Goal: Information Seeking & Learning: Learn about a topic

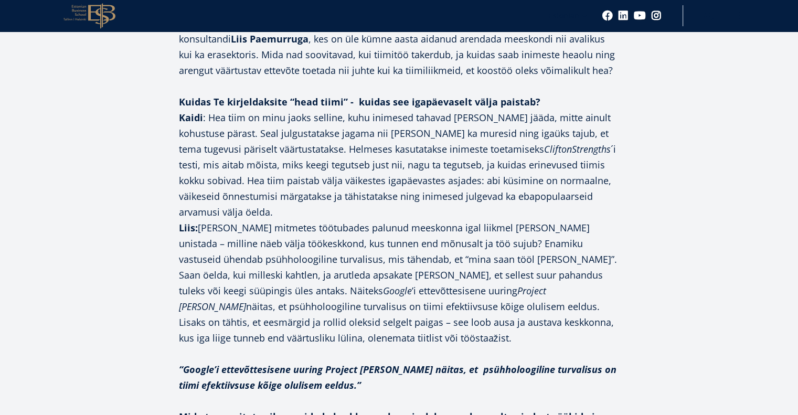
scroll to position [676, 0]
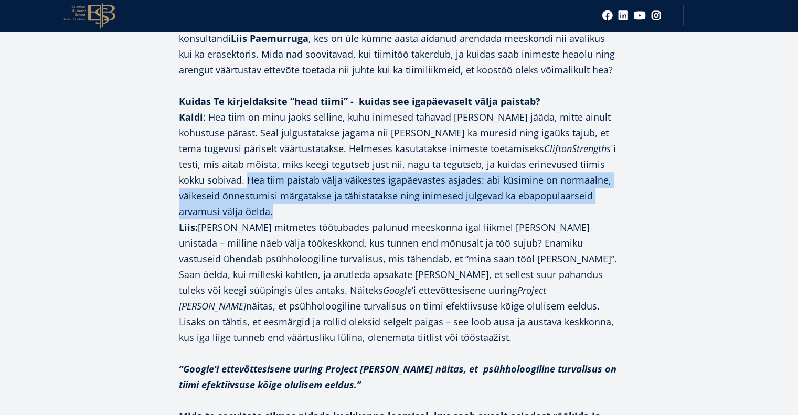
drag, startPoint x: 214, startPoint y: 195, endPoint x: 164, endPoint y: 162, distance: 59.9
copy p "Hea tiim paistab välja väikestes igapäevastes asjades: abi küsimine on normaaln…"
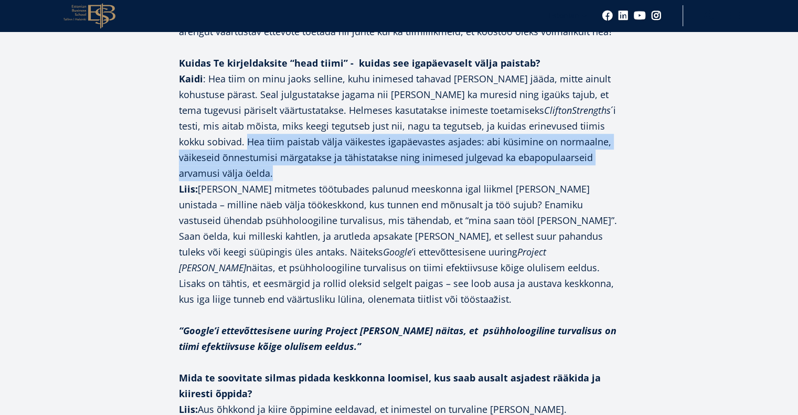
scroll to position [715, 0]
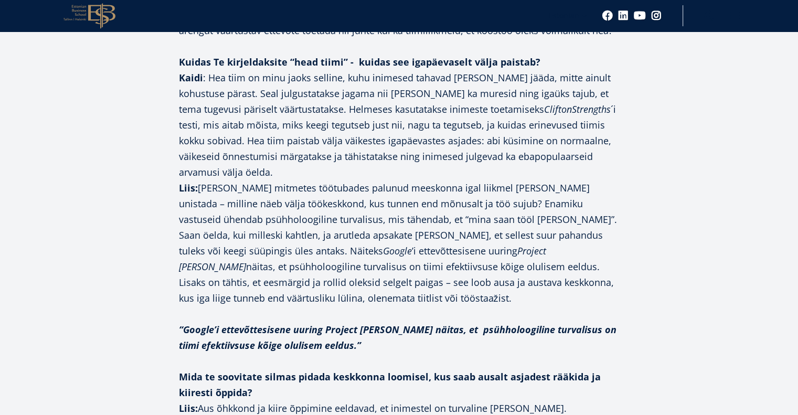
click at [515, 218] on p "Kuidas Te kirjeldaksite “head tiimi” - kuidas see igapäevaselt välja paistab? K…" at bounding box center [399, 180] width 441 height 252
click at [275, 216] on p "Kuidas Te kirjeldaksite “head tiimi” - kuidas see igapäevaselt välja paistab? K…" at bounding box center [399, 180] width 441 height 252
click at [382, 207] on p "Kuidas Te kirjeldaksite “head tiimi” - kuidas see igapäevaselt välja paistab? K…" at bounding box center [399, 180] width 441 height 252
click at [428, 210] on p "Kuidas Te kirjeldaksite “head tiimi” - kuidas see igapäevaselt välja paistab? K…" at bounding box center [399, 180] width 441 height 252
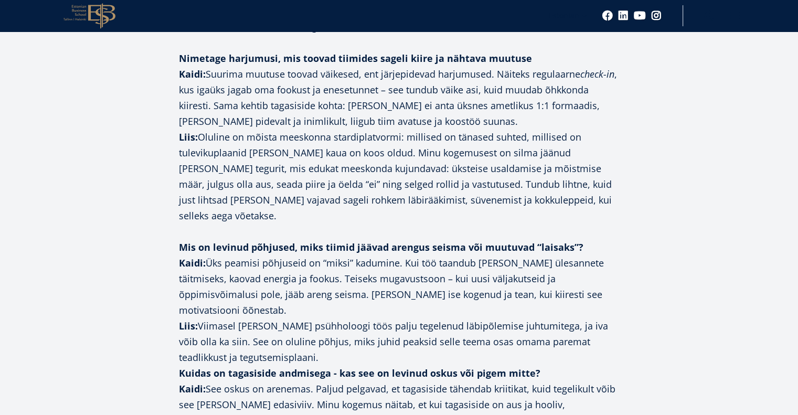
scroll to position [1269, 0]
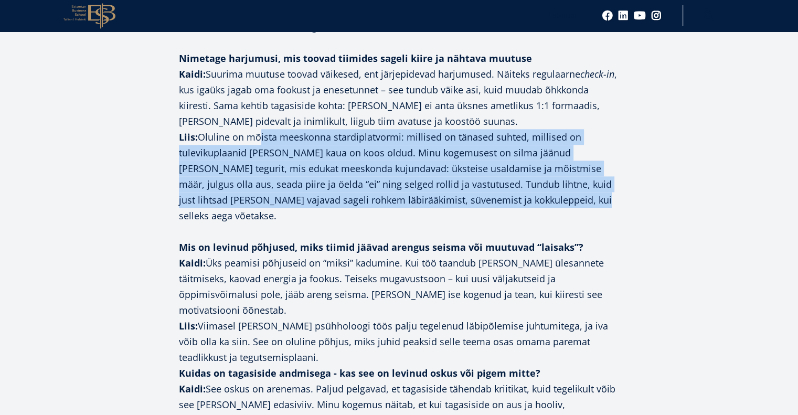
drag, startPoint x: 529, startPoint y: 160, endPoint x: 253, endPoint y: 98, distance: 282.7
click at [253, 99] on p "Nimetage harjumusi, mis toovad tiimides sageli kiire ja nähtava muutuse Kaidi: …" at bounding box center [399, 136] width 441 height 173
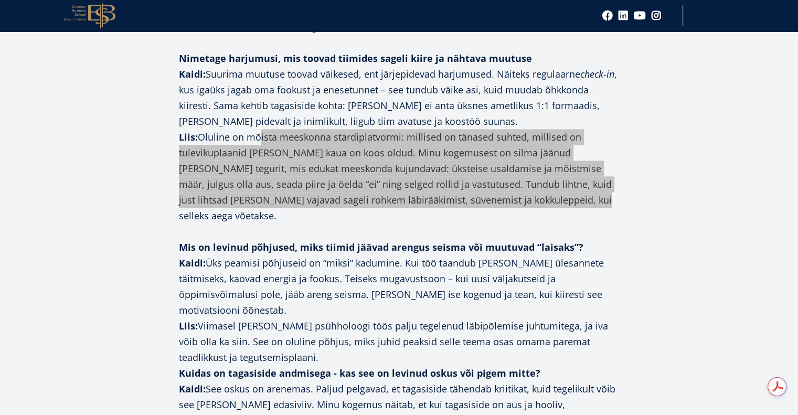
scroll to position [0, 0]
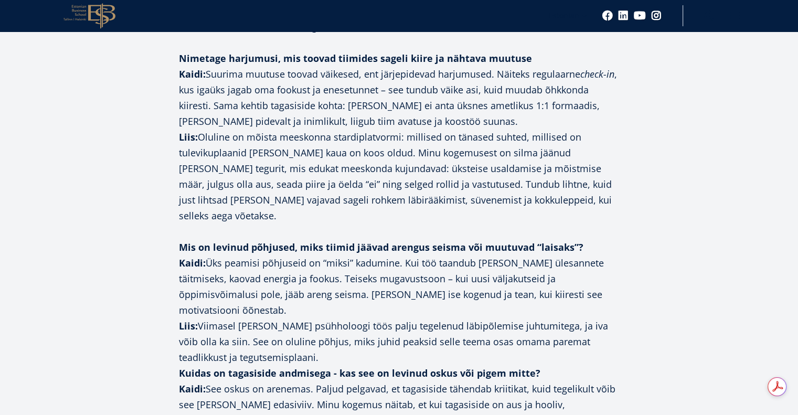
click at [423, 244] on p "Mis on levinud põhjused, miks tiimid jäävad arengus seisma või muutuvad “laisak…" at bounding box center [399, 302] width 441 height 126
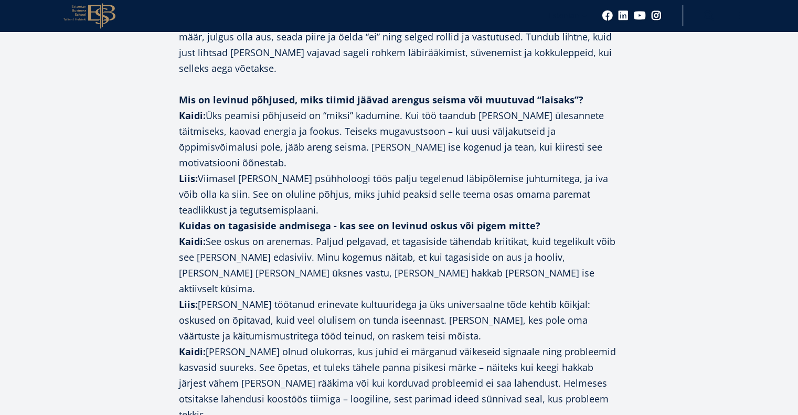
scroll to position [1418, 0]
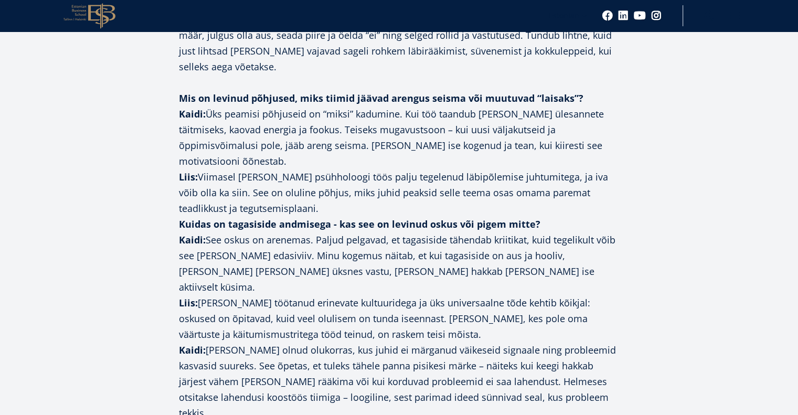
click at [529, 216] on p "Kuidas on tagasiside andmisega - kas see on levinud oskus või pigem mitte? Kaid…" at bounding box center [399, 318] width 441 height 205
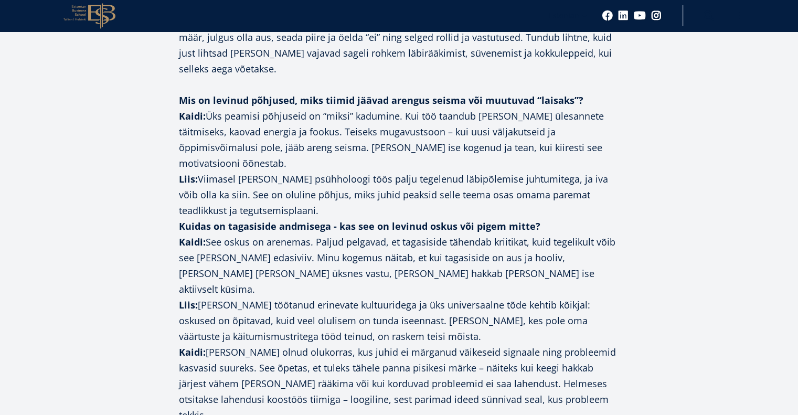
scroll to position [1431, 0]
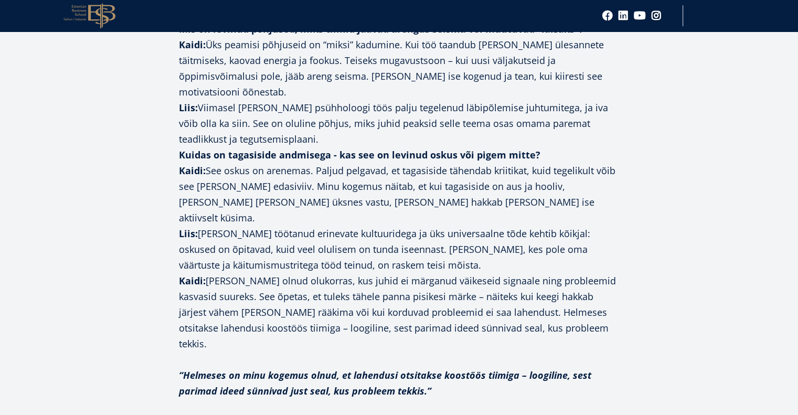
scroll to position [1491, 0]
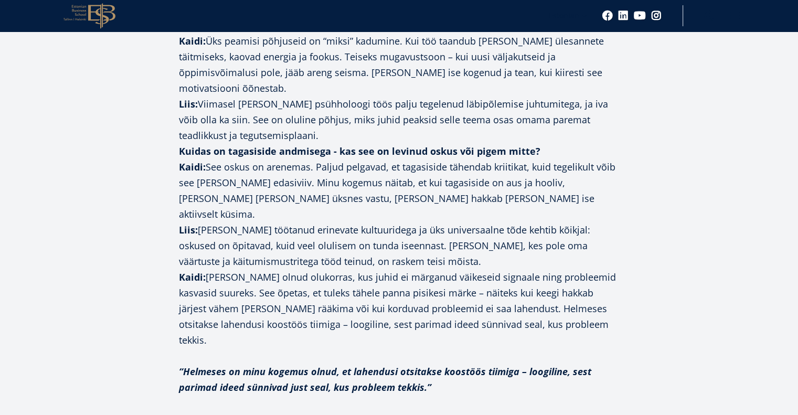
click at [277, 189] on p "Kuidas on tagasiside andmisega - kas see on levinud oskus või pigem mitte? Kaid…" at bounding box center [399, 245] width 441 height 205
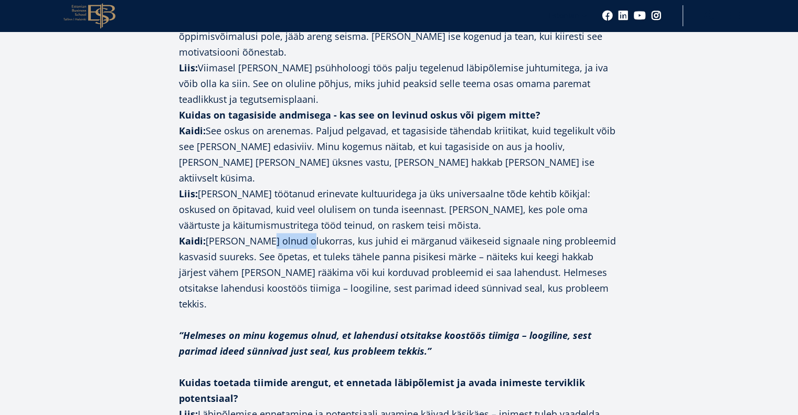
scroll to position [1529, 0]
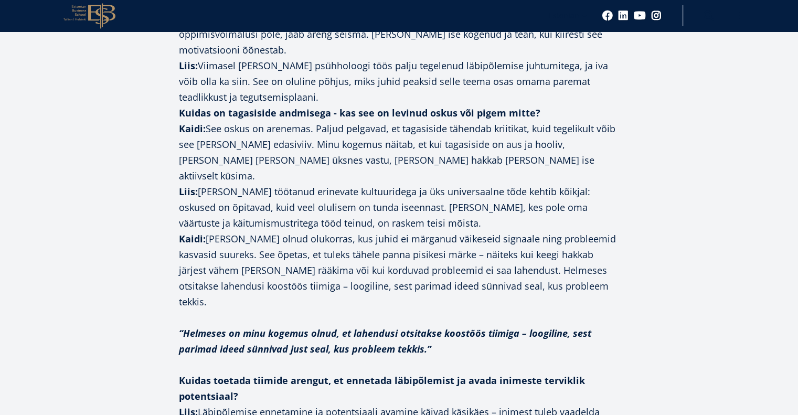
click at [631, 197] on div "Facebook Linkedin Email Selles [PERSON_NAME] avame teema: mis innustab ettevõtt…" at bounding box center [399, 330] width 556 height 2590
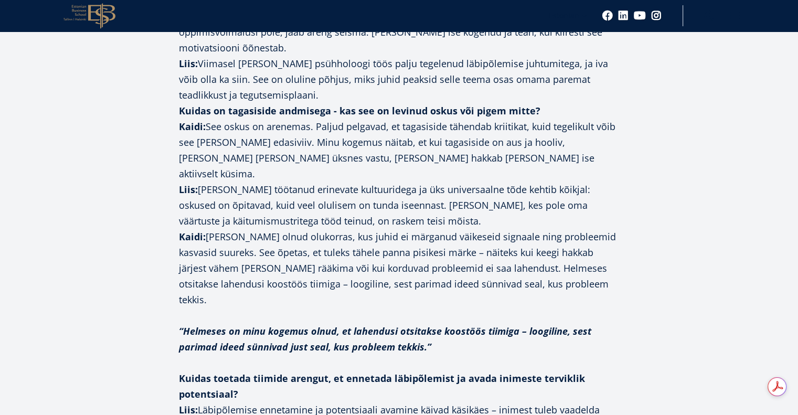
scroll to position [0, 0]
